Goal: Find specific page/section: Find specific page/section

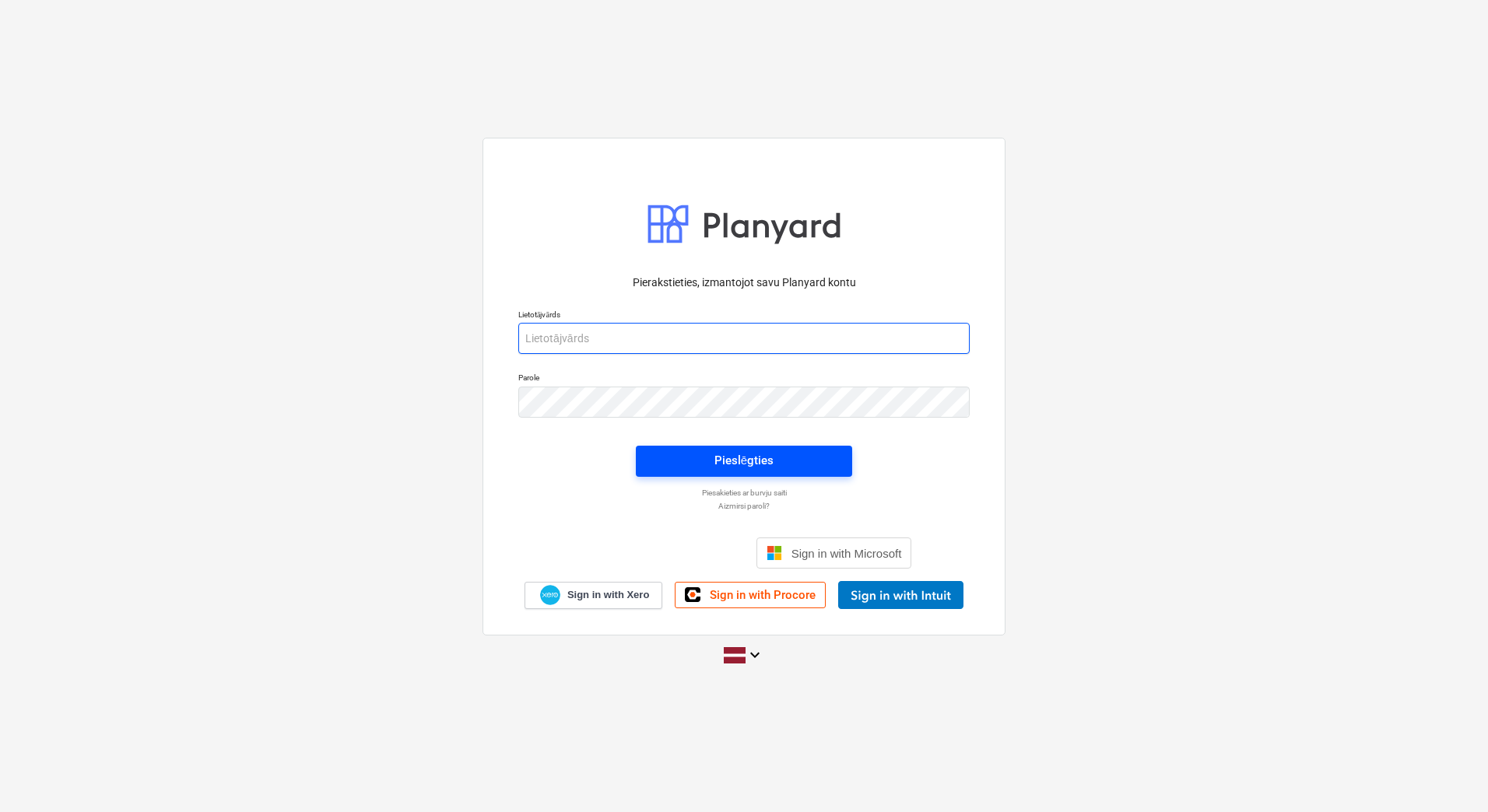
type input "[PERSON_NAME][EMAIL_ADDRESS][DOMAIN_NAME]"
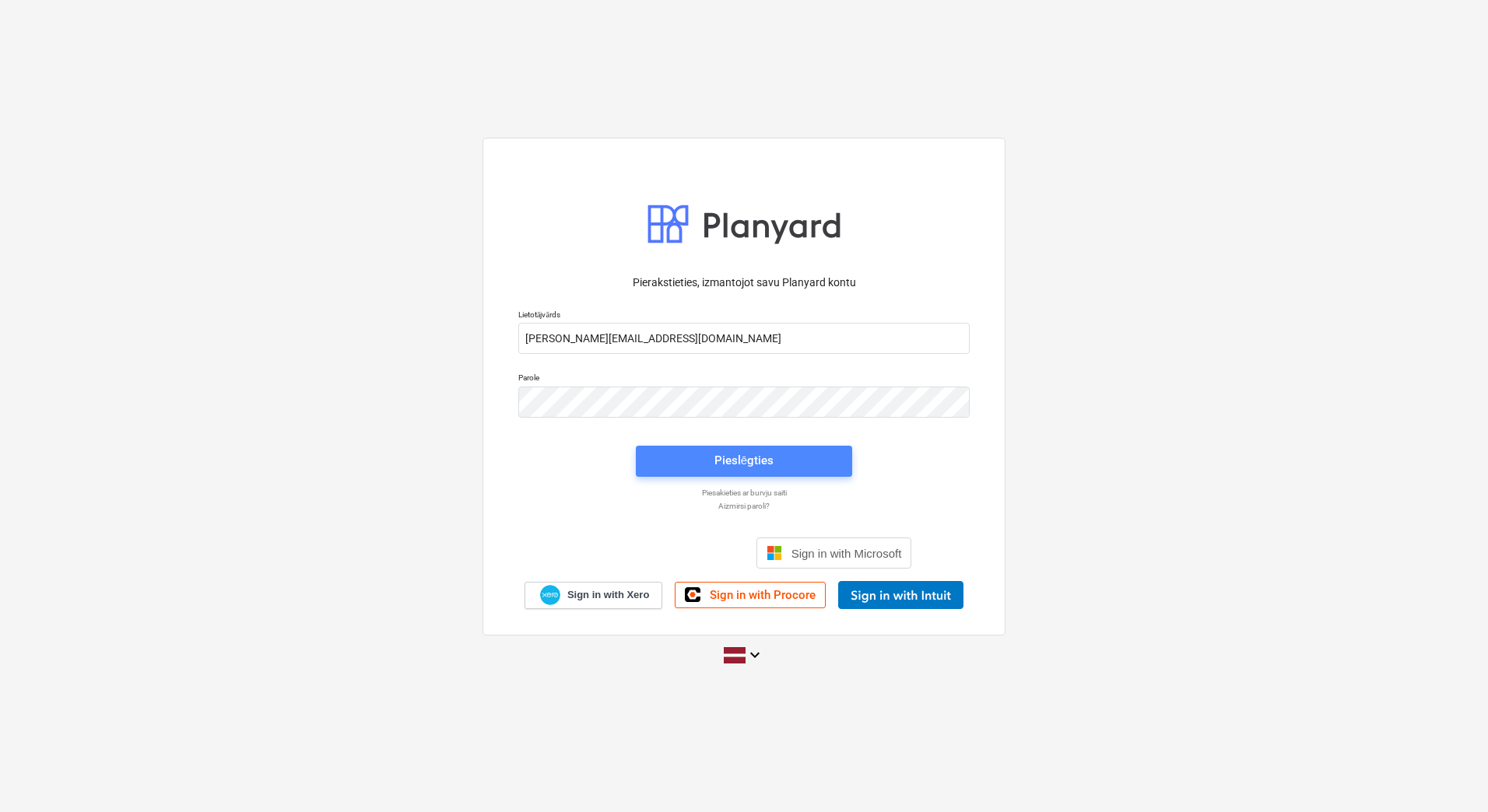
click at [744, 462] on div "Pieslēgties" at bounding box center [744, 461] width 59 height 21
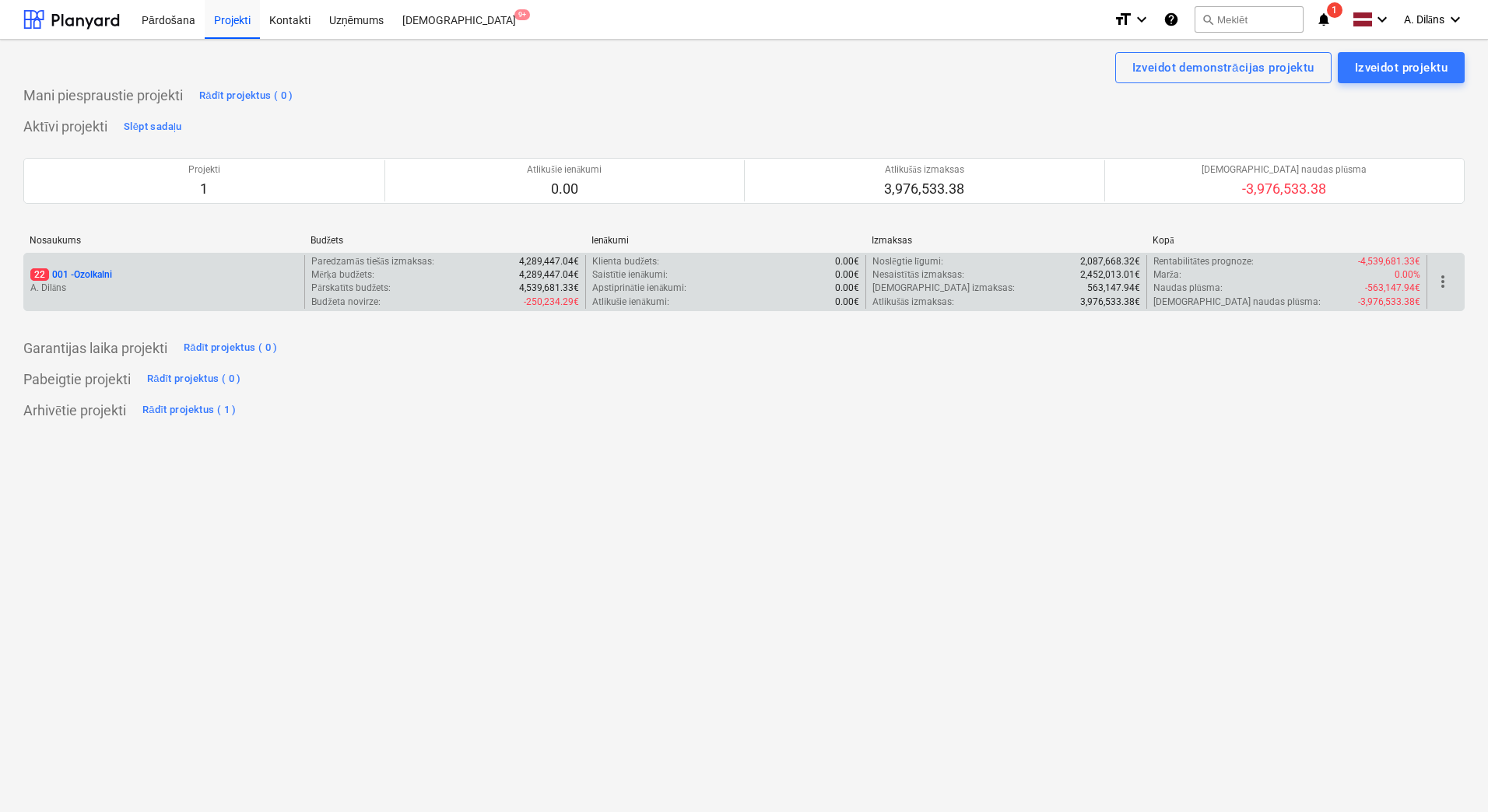
click at [231, 272] on div "22 001 - Ozolkalni" at bounding box center [164, 274] width 268 height 13
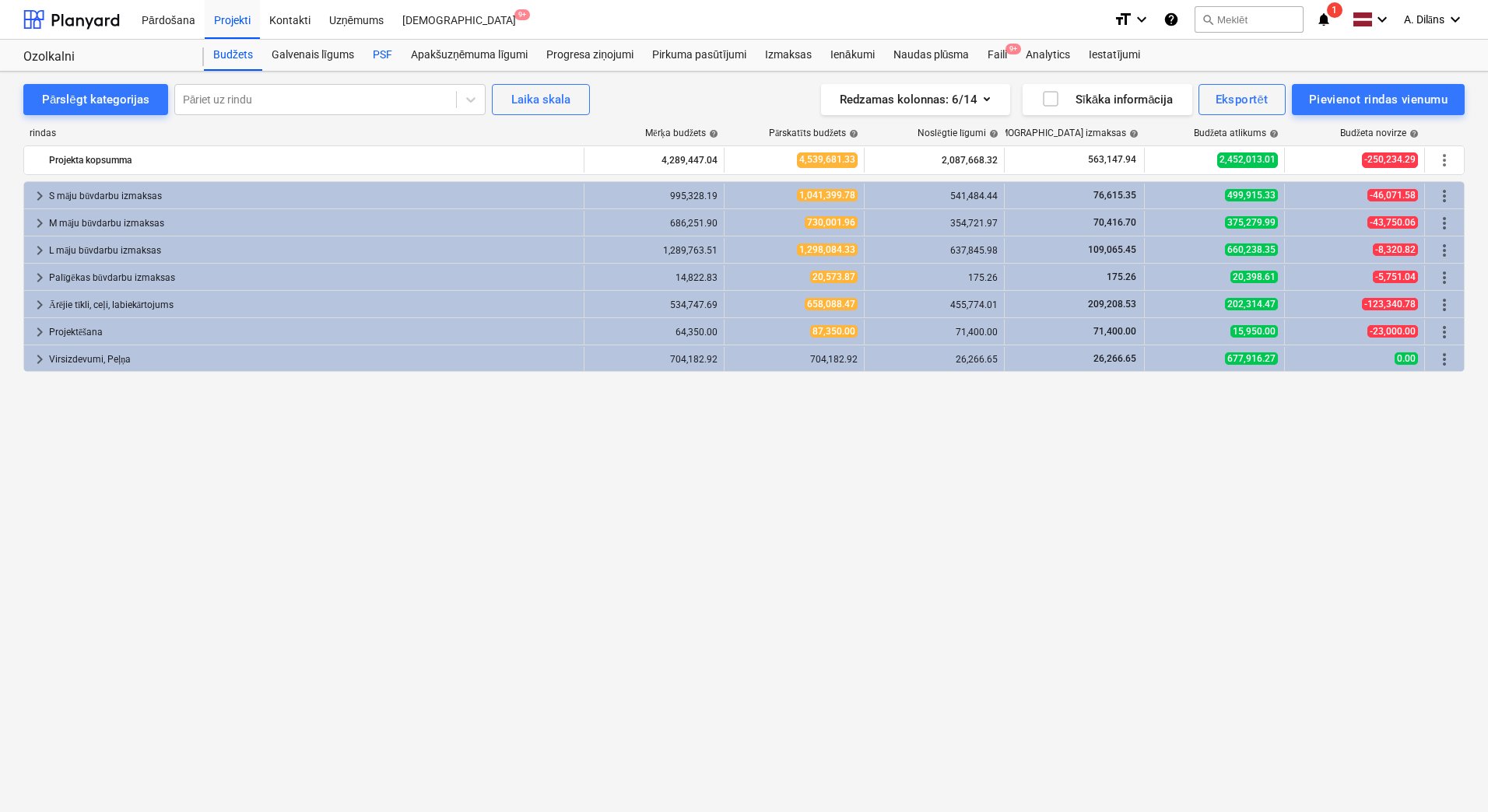
click at [380, 55] on div "PSF" at bounding box center [382, 55] width 38 height 31
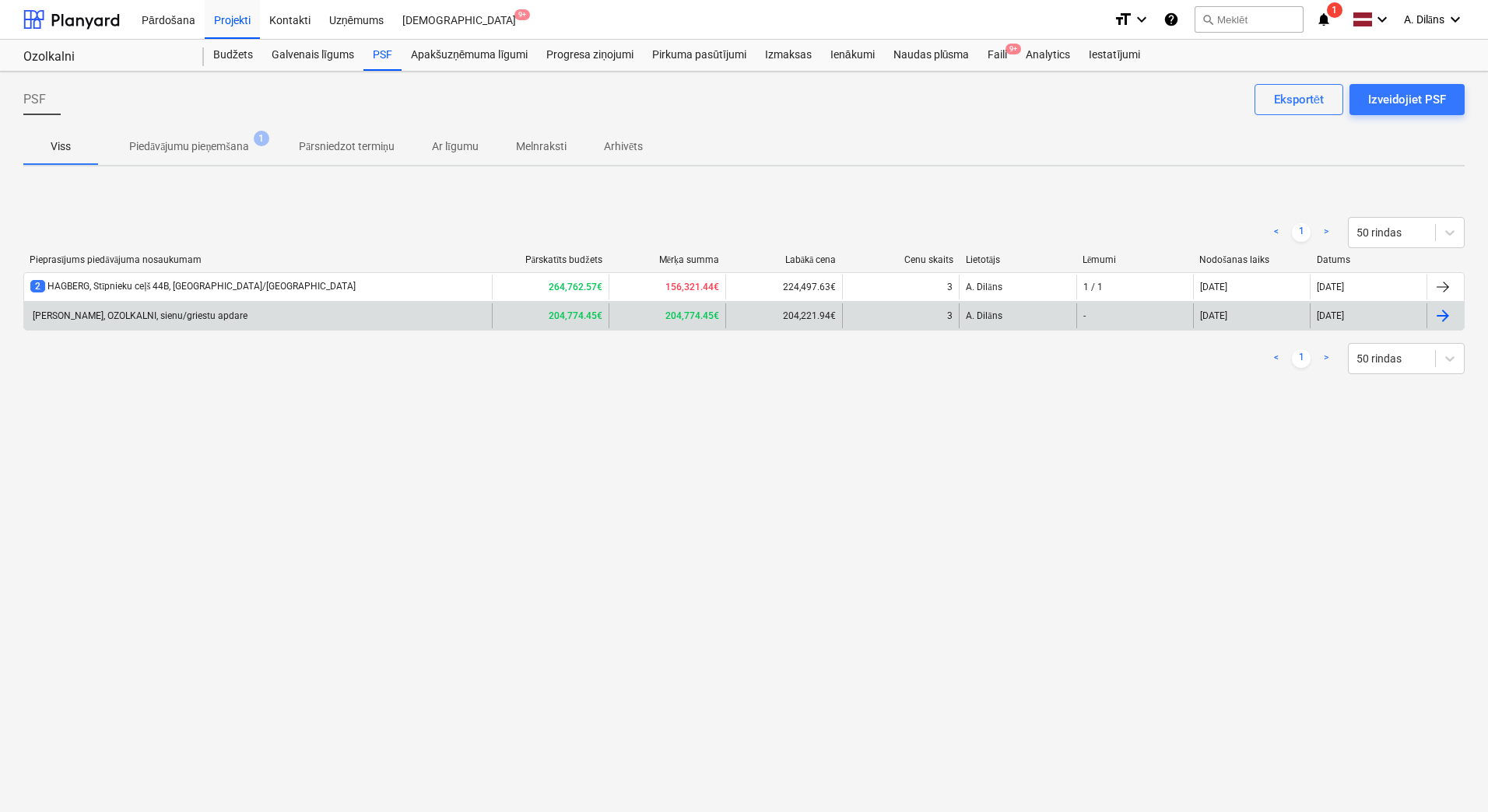
click at [297, 317] on div "[PERSON_NAME], OZOLKALNI, sienu/griestu apdare" at bounding box center [257, 316] width 467 height 25
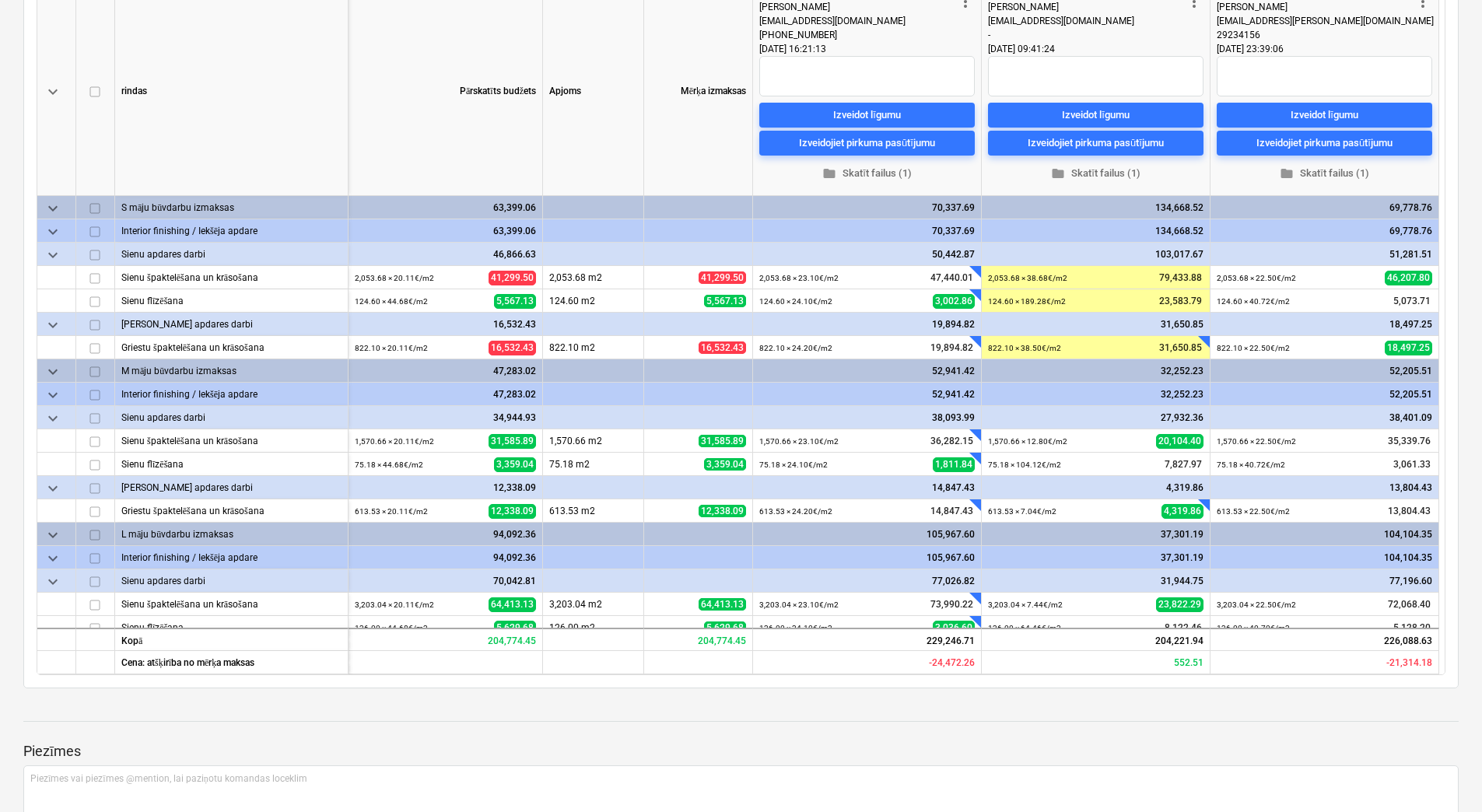
scroll to position [58, 0]
